Goal: Information Seeking & Learning: Check status

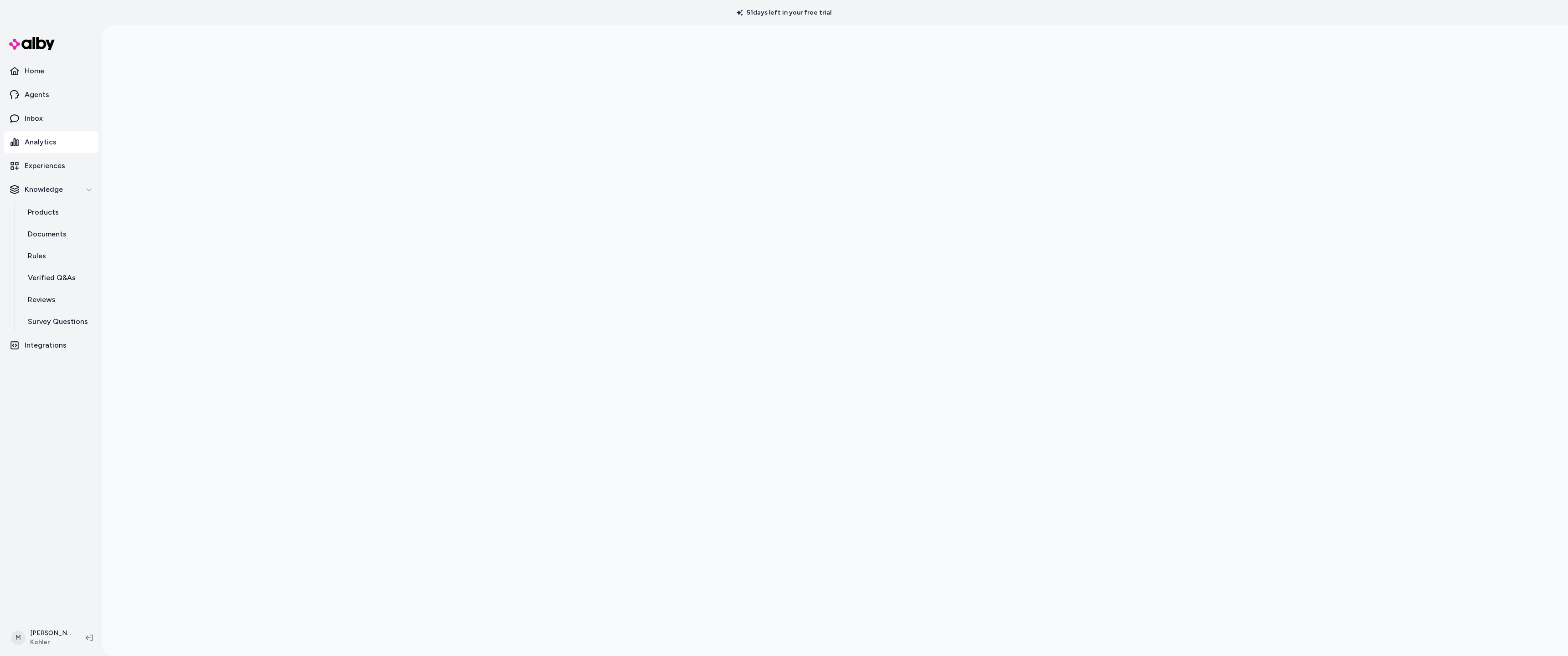
scroll to position [26, 0]
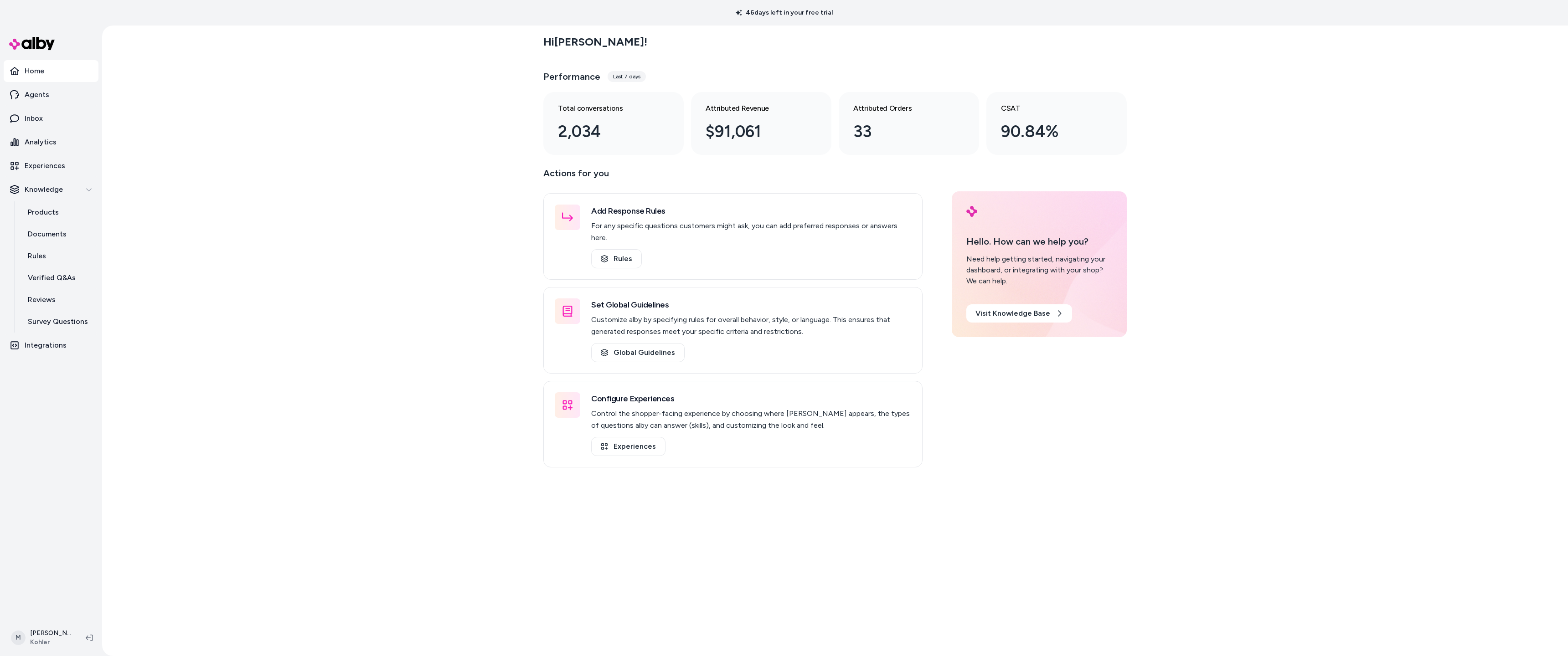
click at [264, 97] on div "Hi Matthew ! Performance Last 7 days Total conversations 2,034 Attributed Reven…" at bounding box center [835, 341] width 1466 height 630
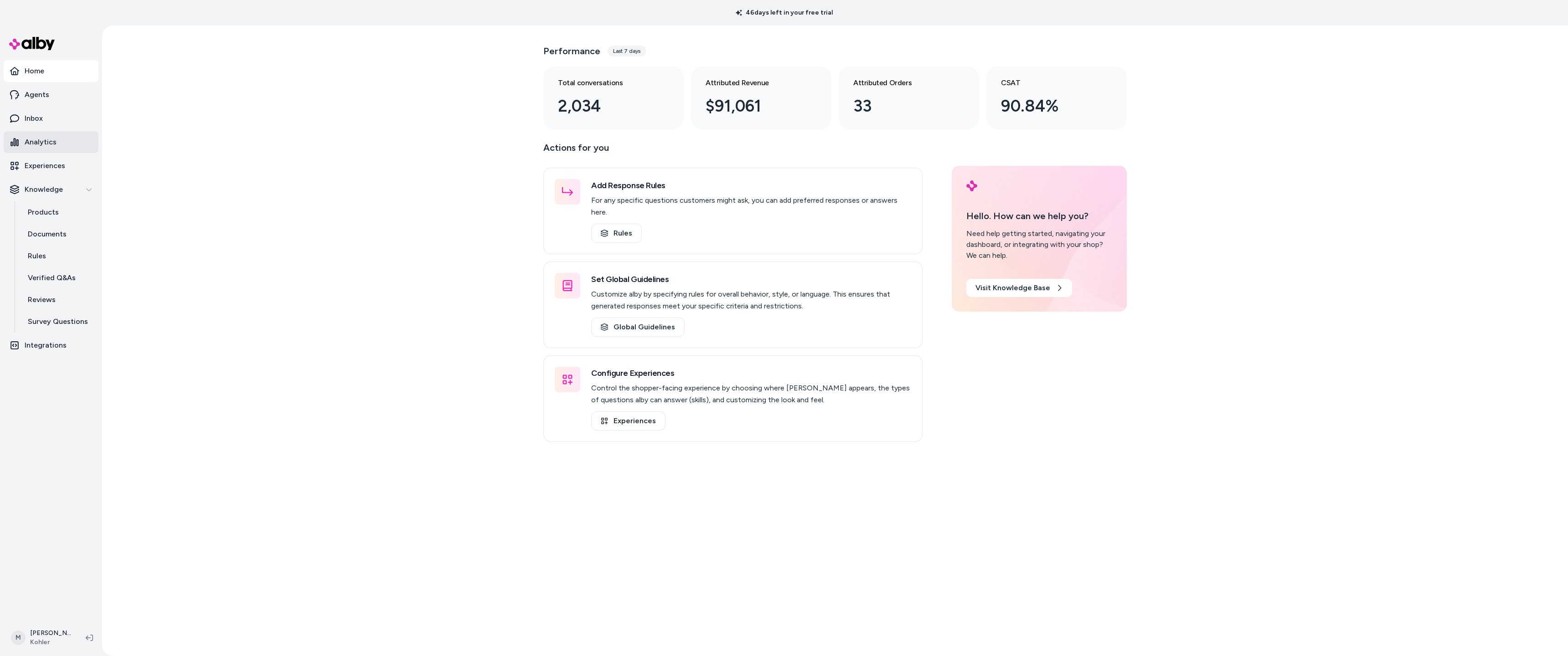
click at [39, 143] on p "Analytics" at bounding box center [40, 142] width 32 height 11
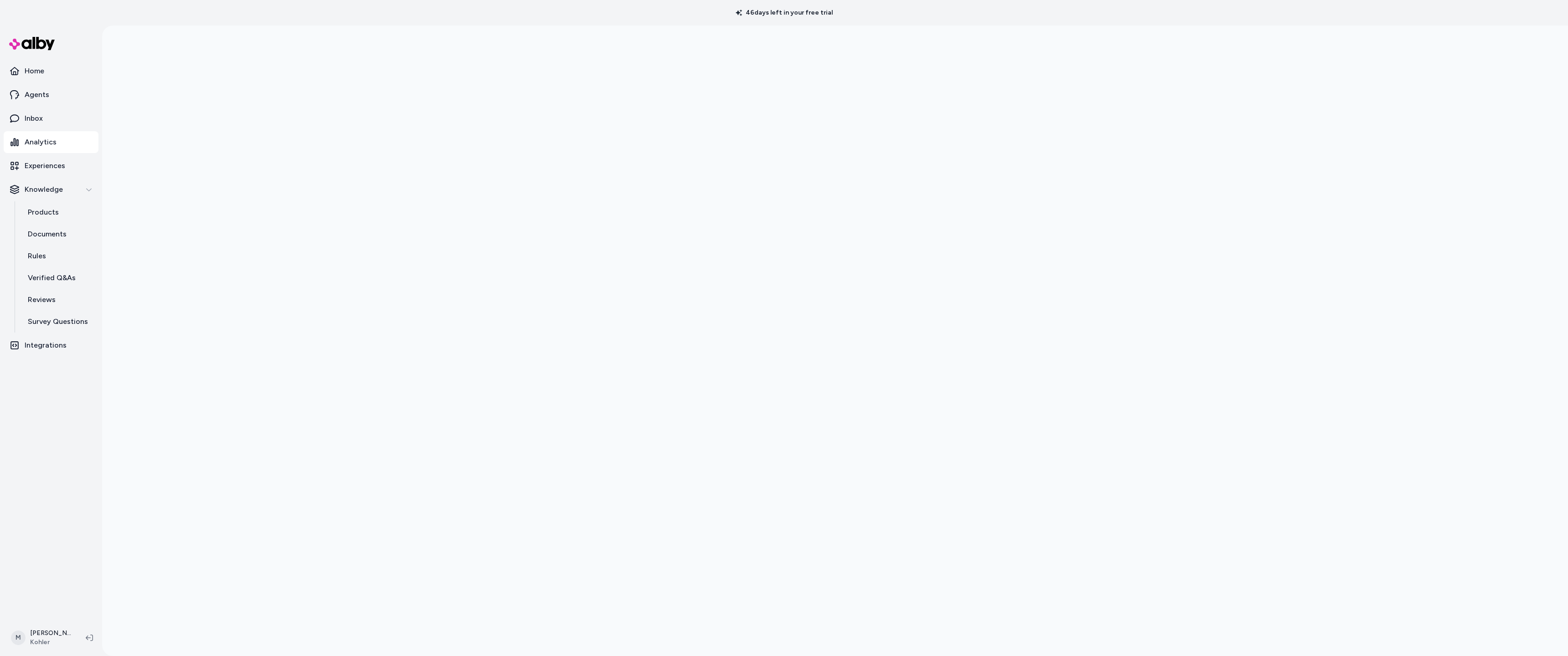
click at [1202, 278] on div at bounding box center [835, 328] width 1466 height 656
click at [444, 235] on div at bounding box center [835, 354] width 1466 height 656
click at [416, 268] on div at bounding box center [835, 328] width 1466 height 656
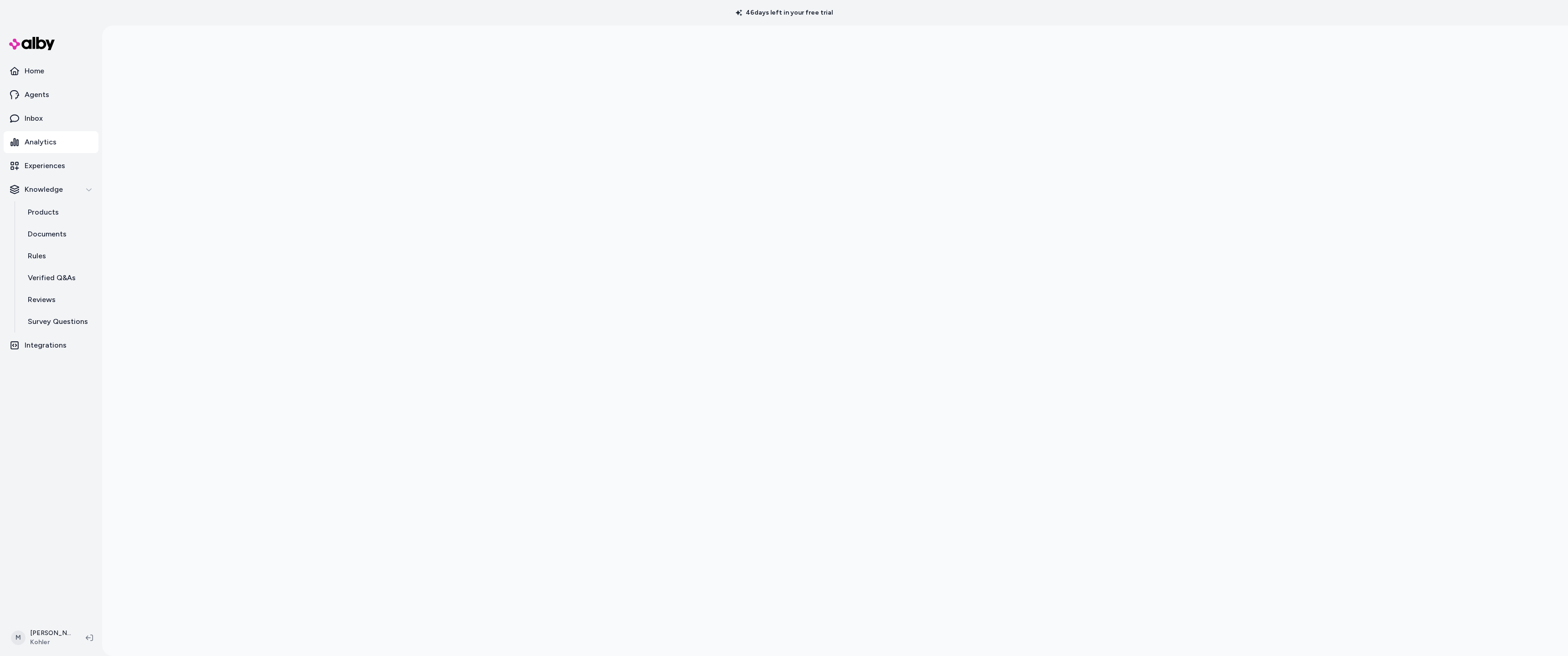
click at [360, 254] on div at bounding box center [835, 354] width 1466 height 656
click at [424, 312] on div at bounding box center [835, 354] width 1466 height 656
